Goal: Task Accomplishment & Management: Use online tool/utility

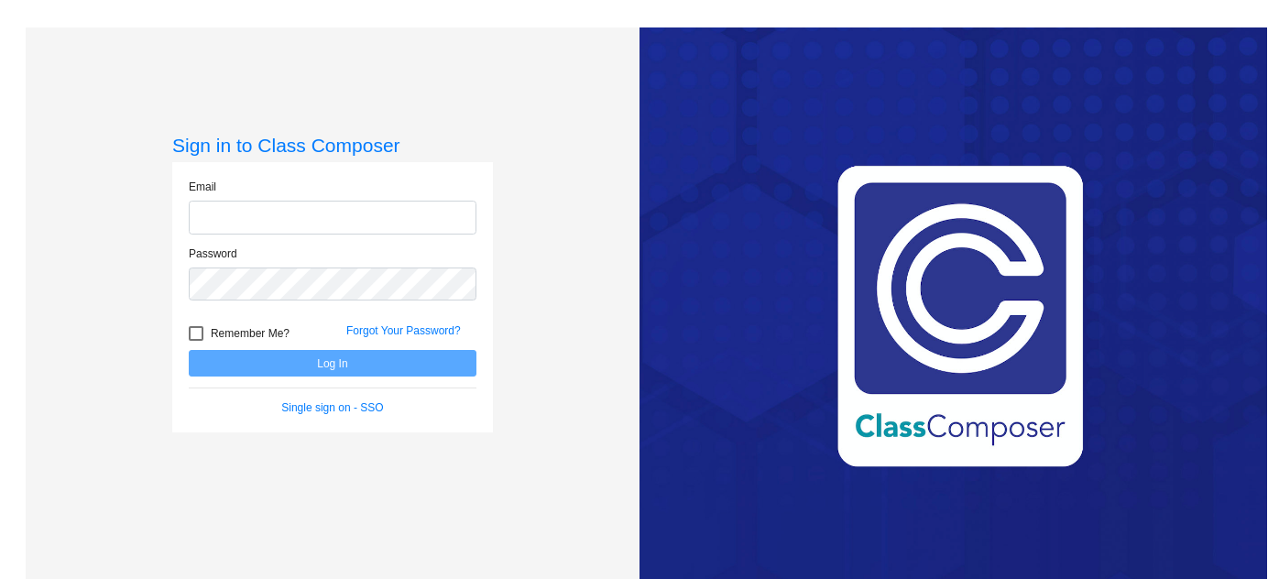
type input "[EMAIL_ADDRESS][DOMAIN_NAME]"
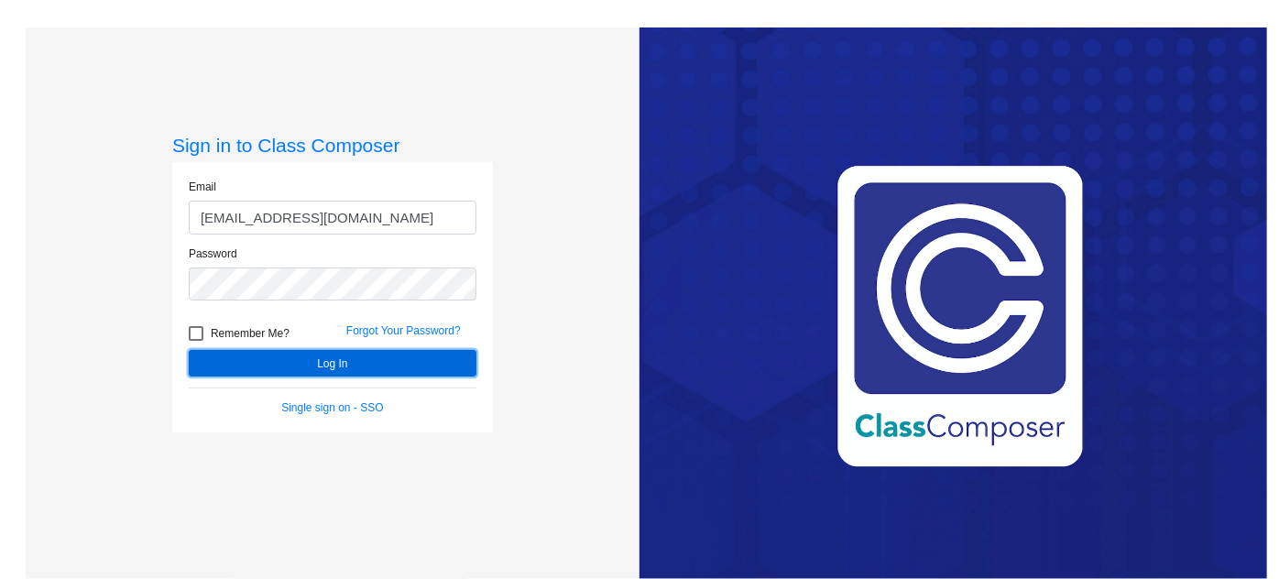
click at [382, 364] on button "Log In" at bounding box center [333, 363] width 288 height 27
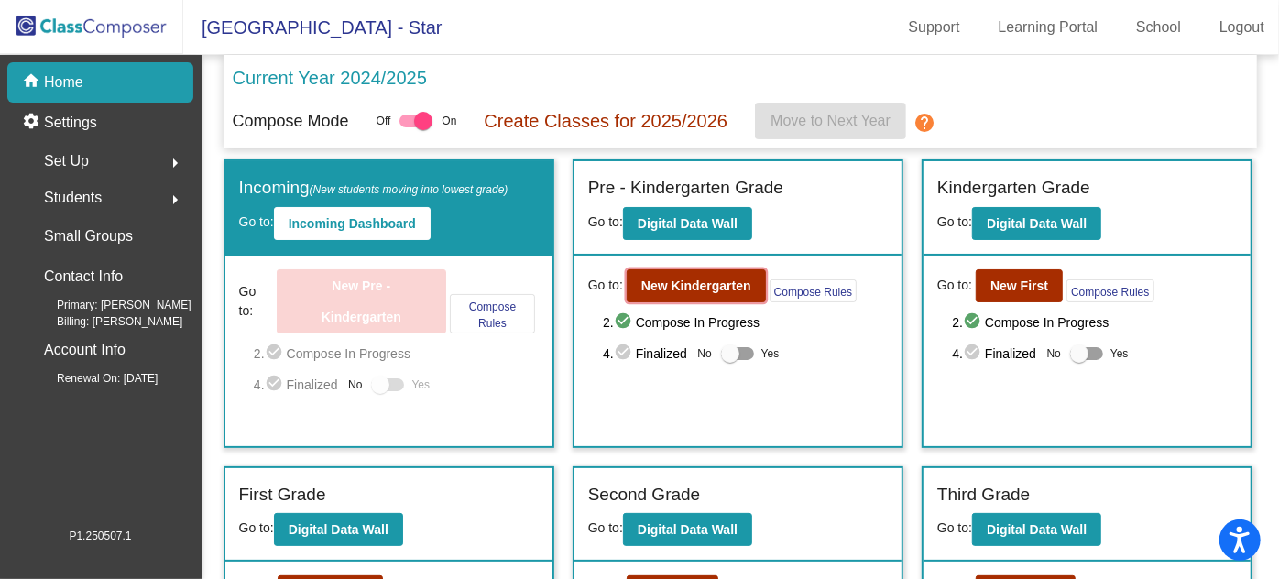
click at [695, 278] on b "New Kindergarten" at bounding box center [696, 285] width 110 height 15
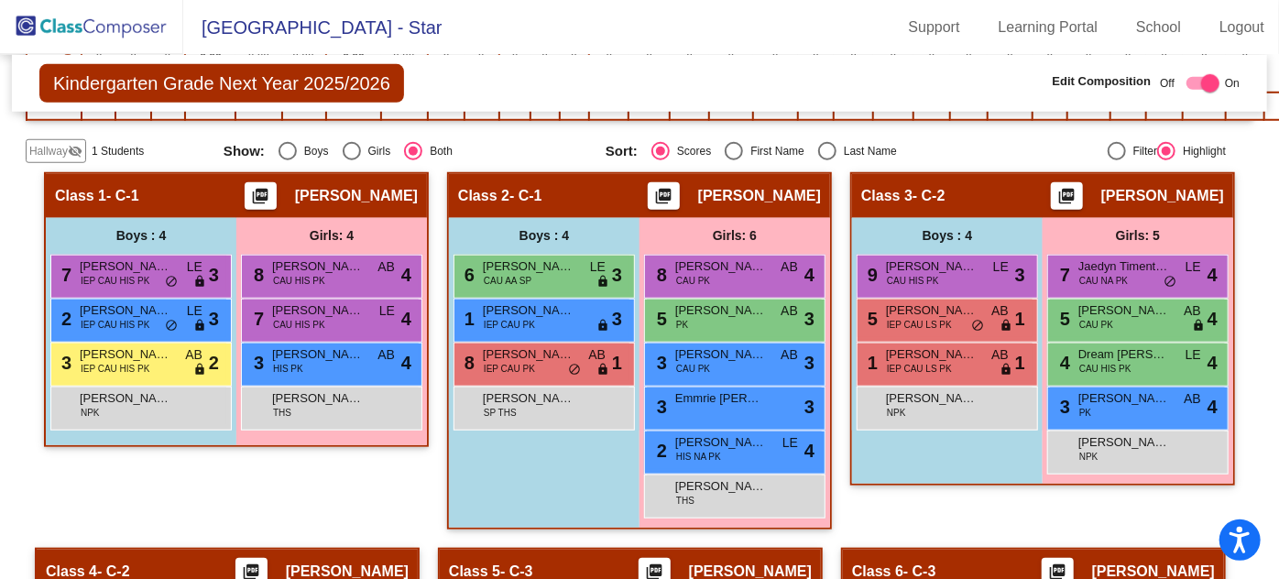
scroll to position [749, 0]
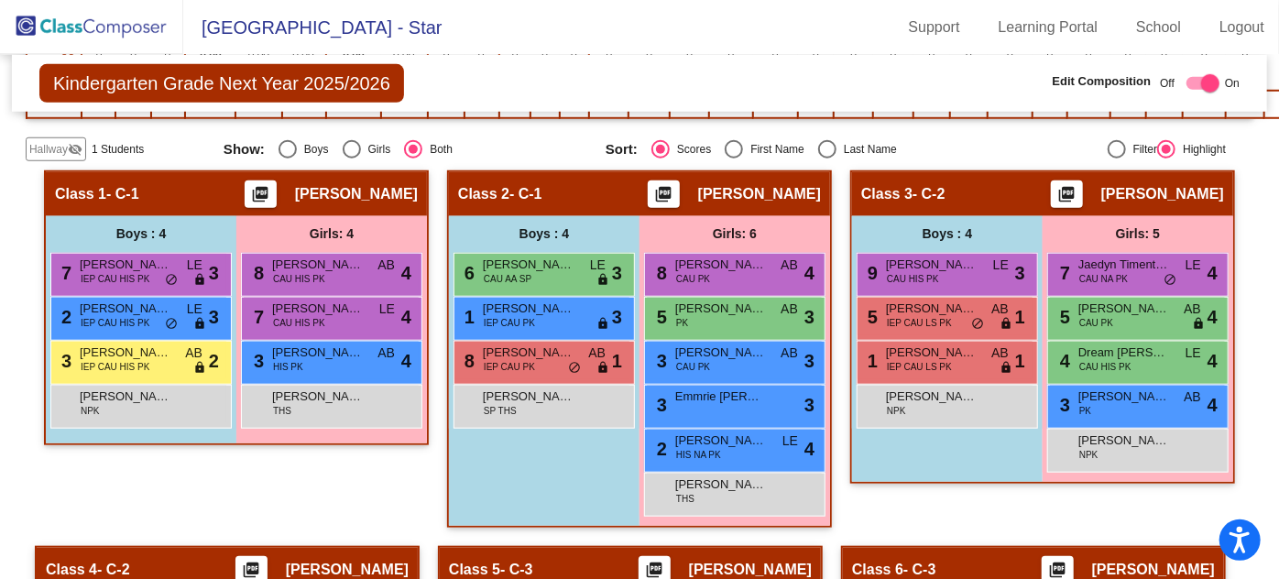
click at [721, 448] on span "HIS NA PK" at bounding box center [698, 455] width 45 height 14
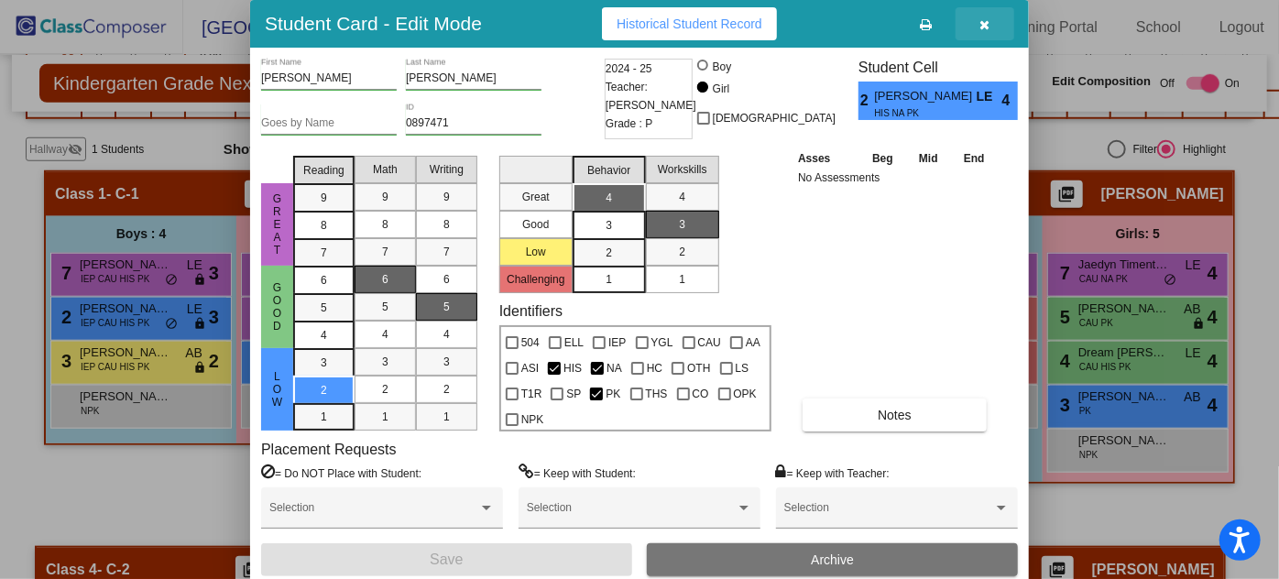
click at [984, 24] on icon "button" at bounding box center [985, 24] width 10 height 13
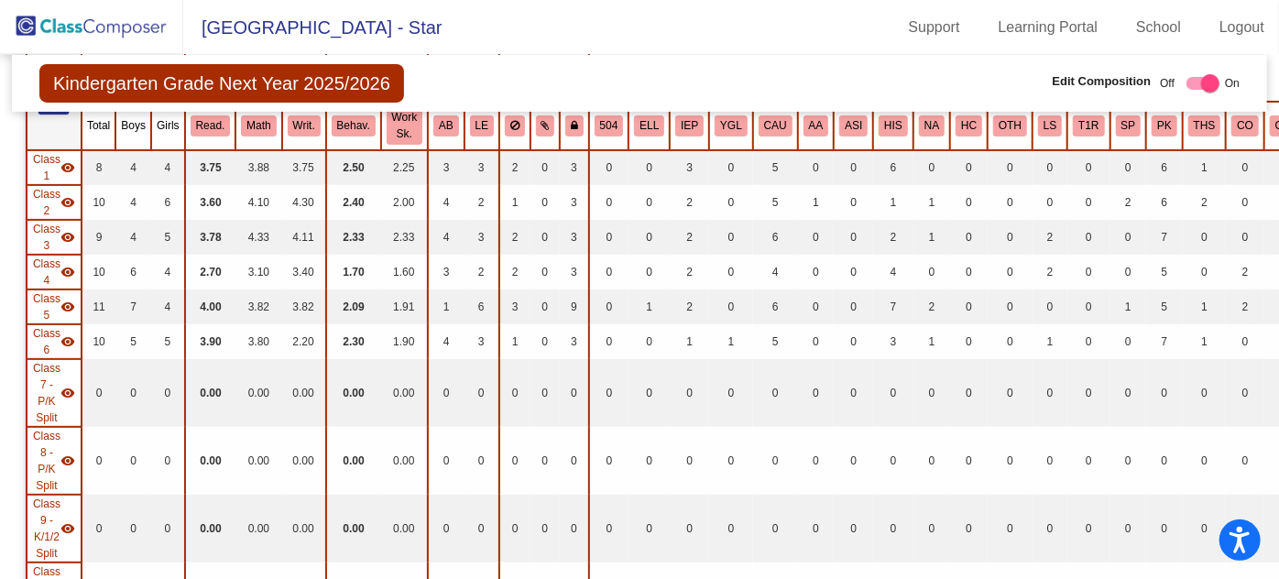
scroll to position [249, 0]
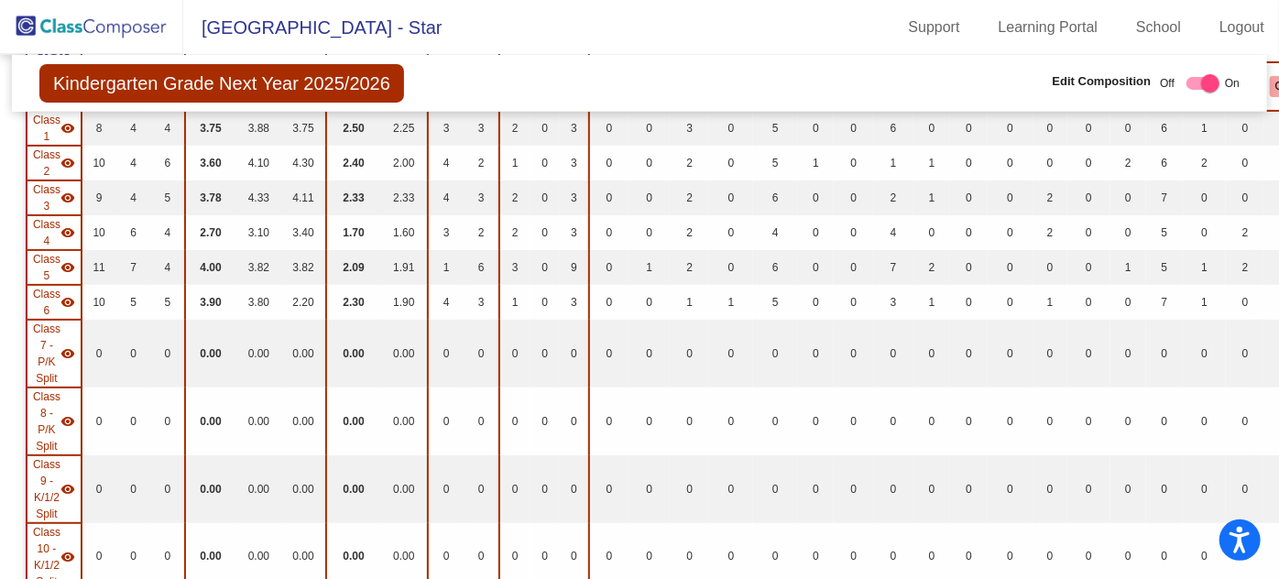
click at [106, 33] on img at bounding box center [91, 27] width 183 height 54
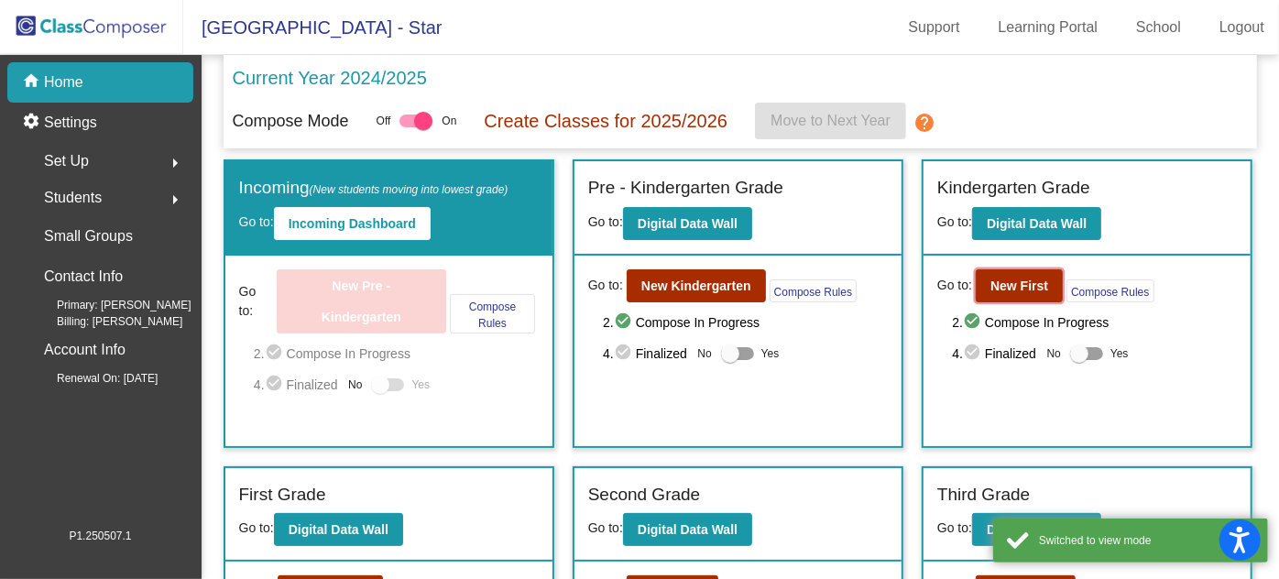
click at [1018, 279] on b "New First" at bounding box center [1019, 285] width 58 height 15
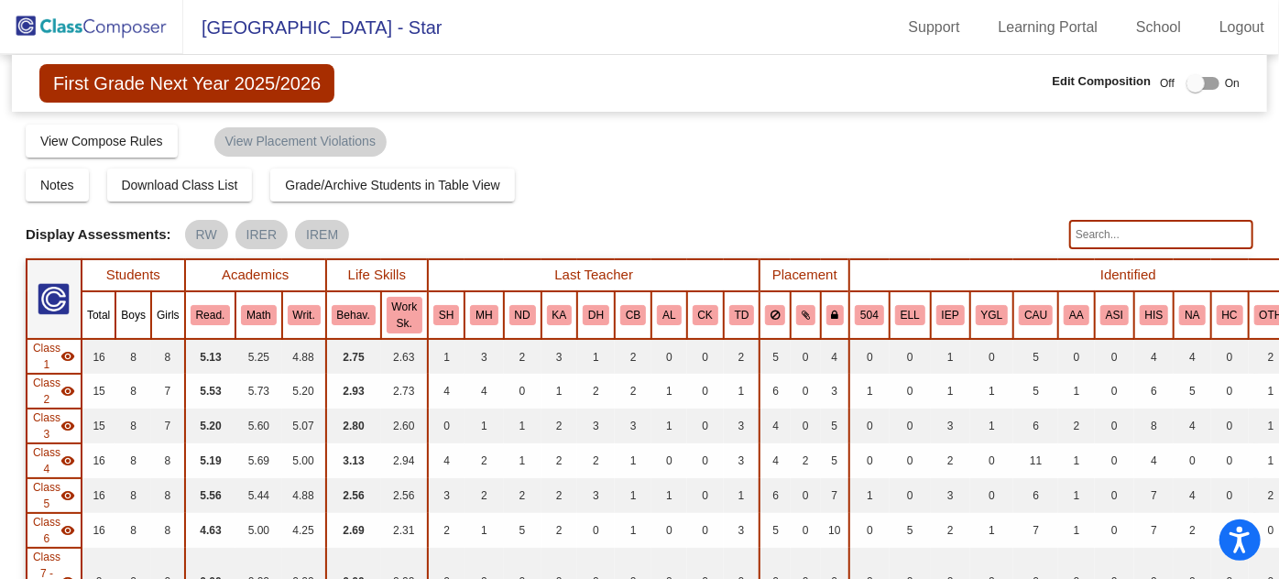
click at [141, 32] on img at bounding box center [91, 27] width 183 height 54
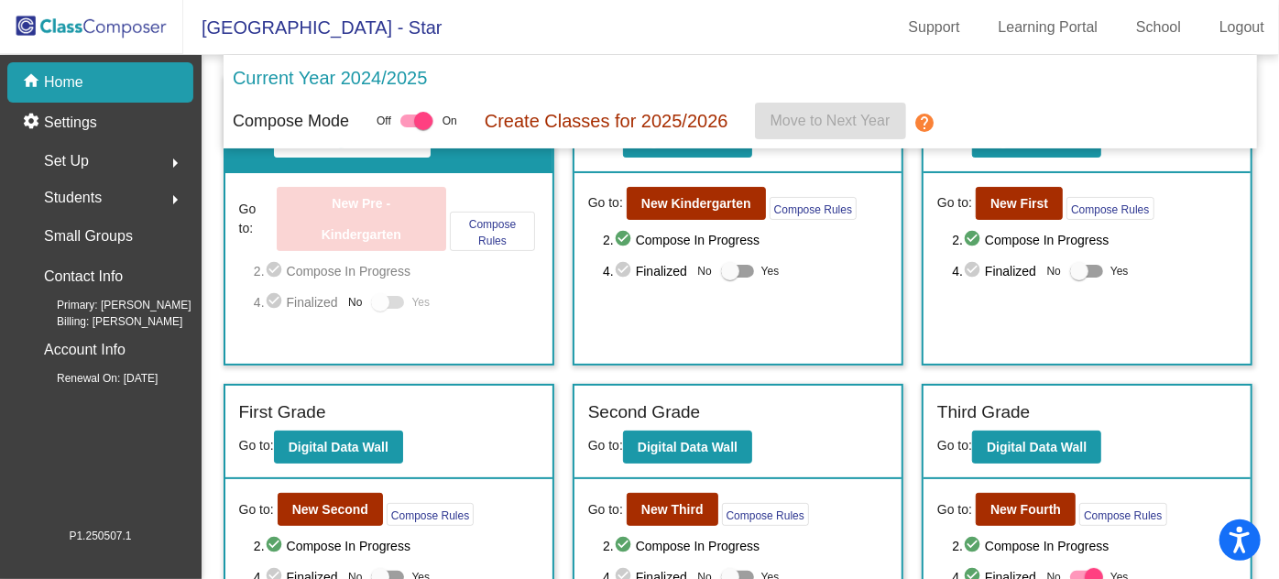
scroll to position [166, 0]
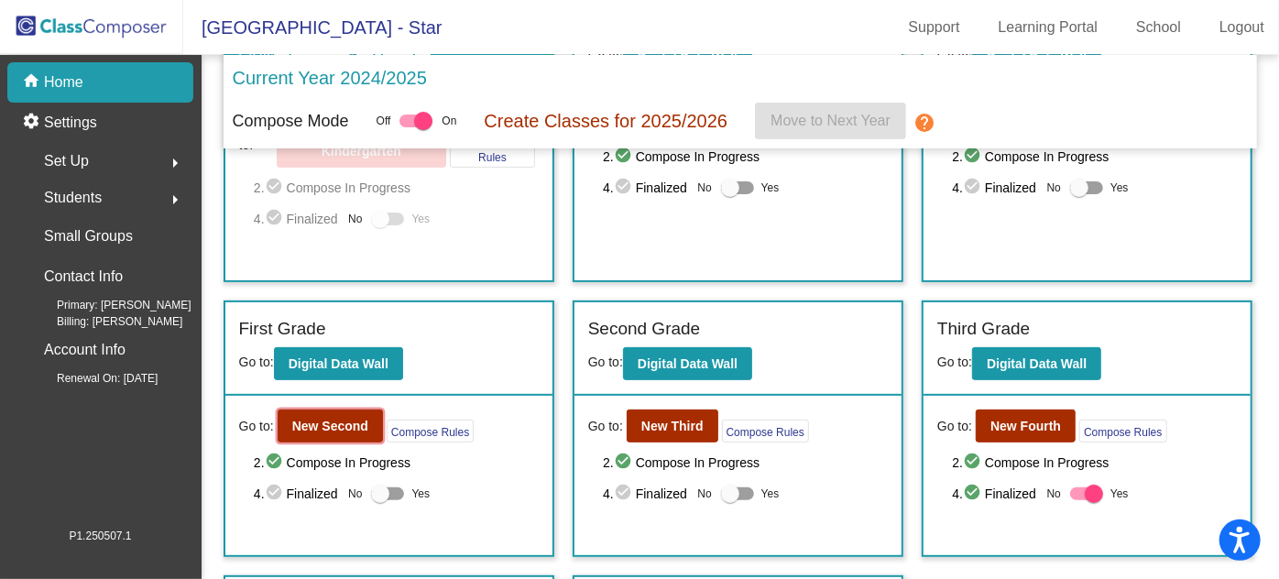
click at [292, 419] on b "New Second" at bounding box center [330, 426] width 76 height 15
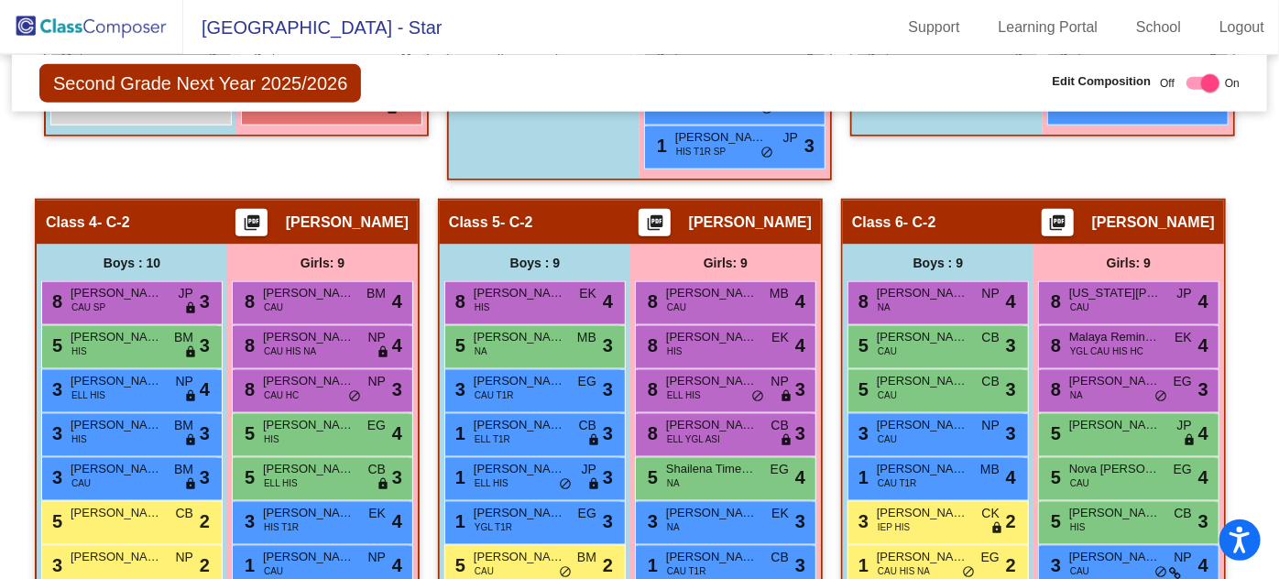
scroll to position [1082, 0]
